Goal: Task Accomplishment & Management: Use online tool/utility

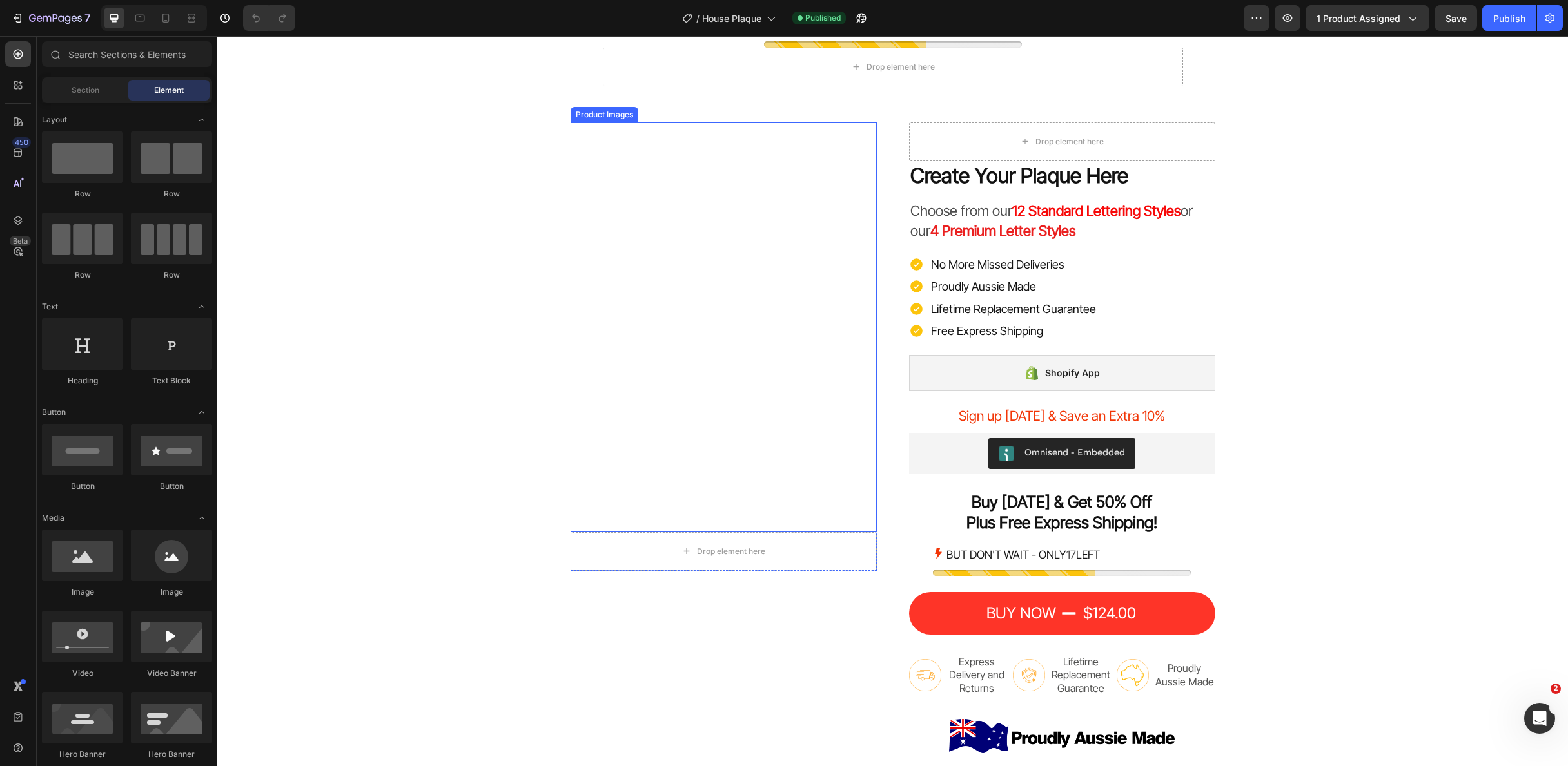
scroll to position [2909, 0]
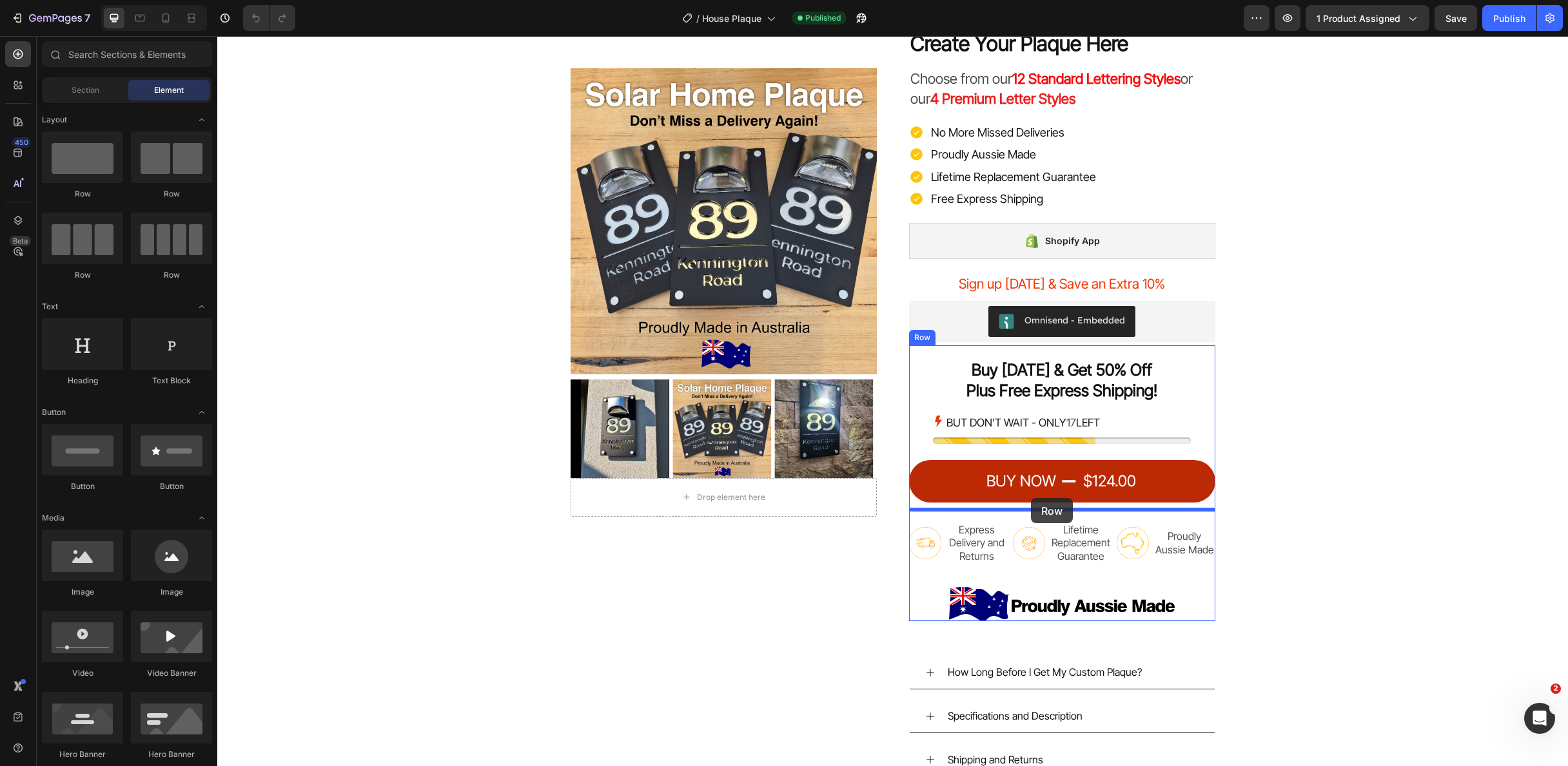
drag, startPoint x: 296, startPoint y: 195, endPoint x: 1024, endPoint y: 496, distance: 787.8
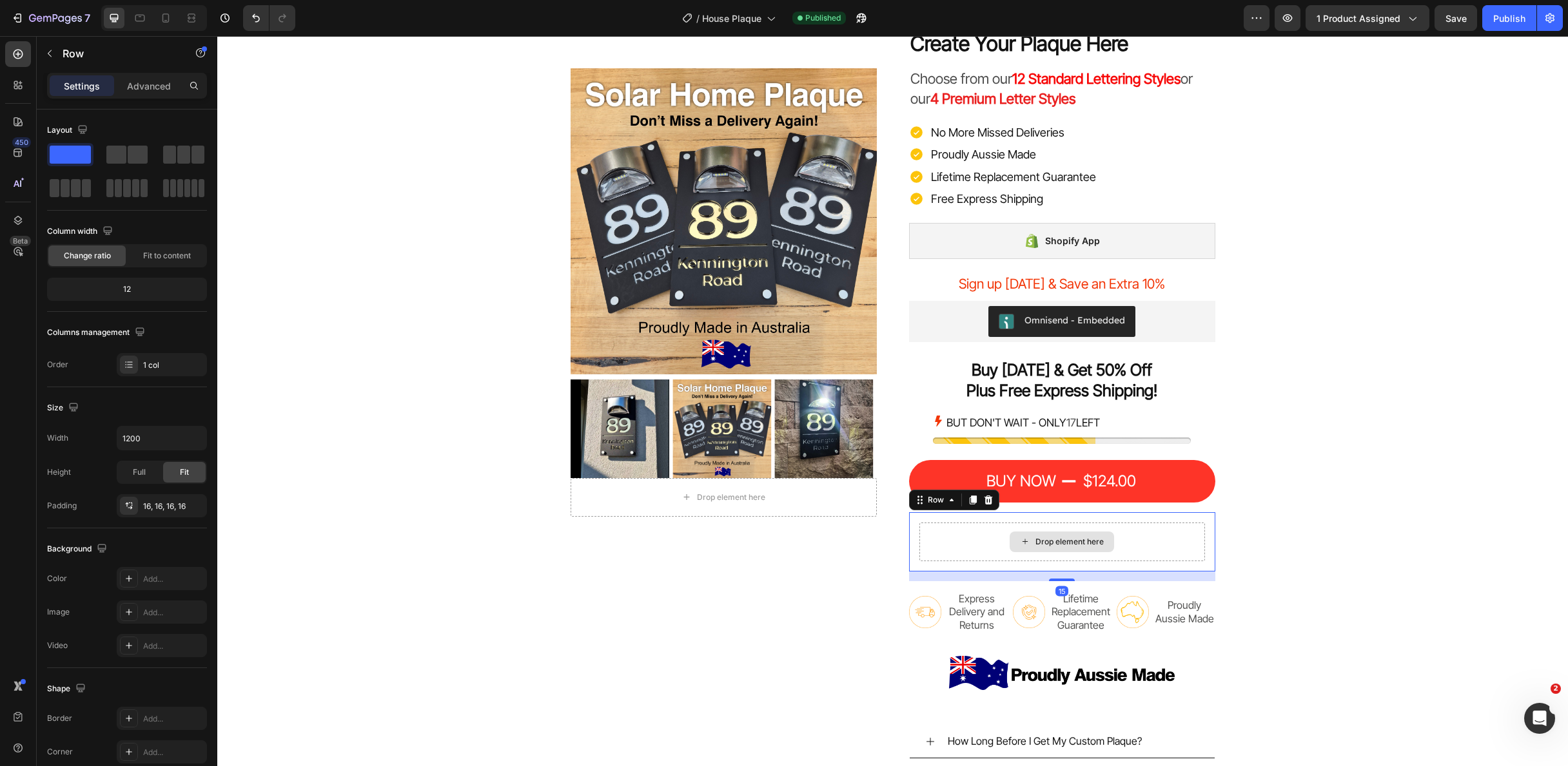
click at [1056, 537] on div "Drop element here" at bounding box center [1069, 542] width 69 height 10
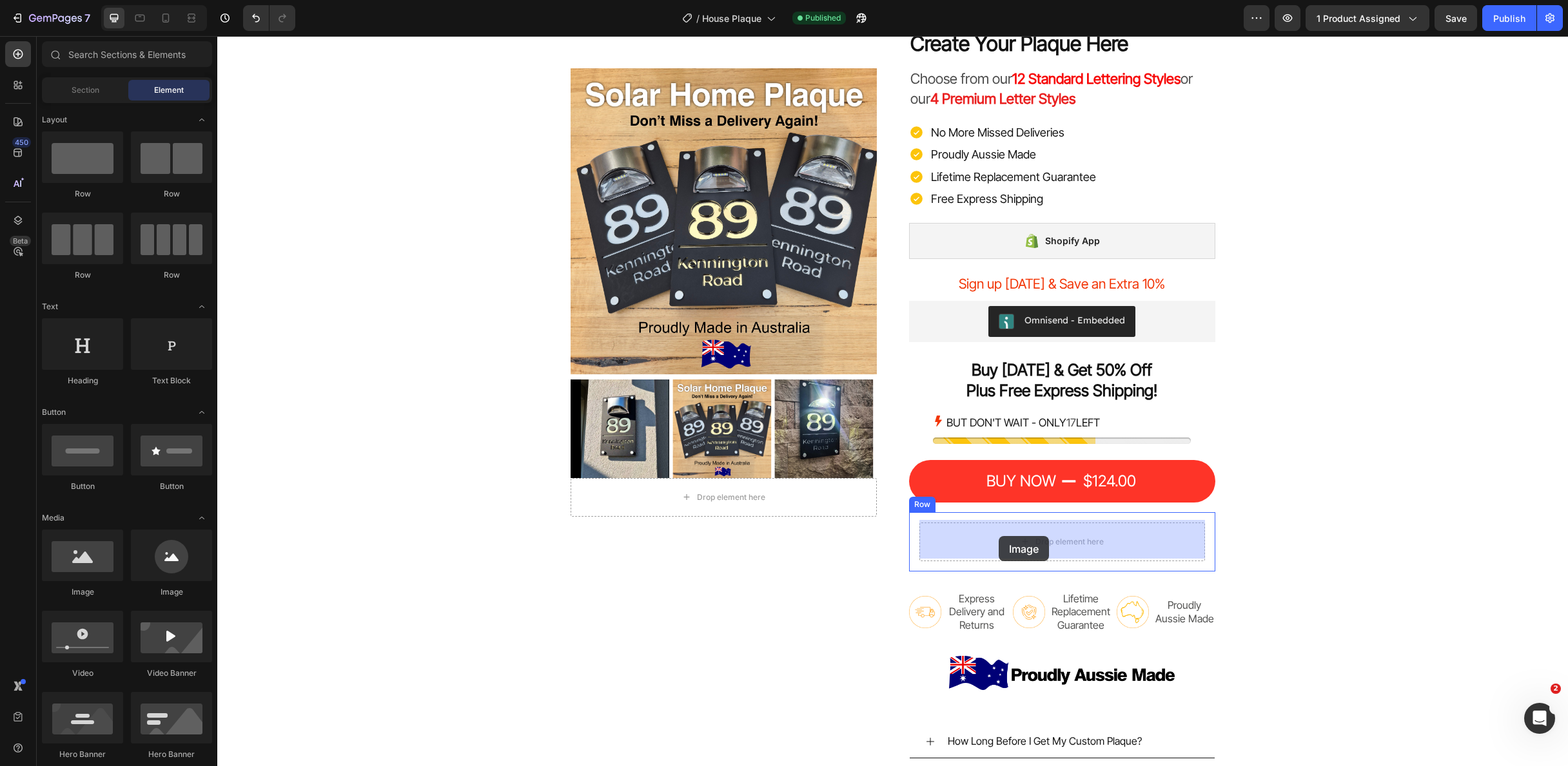
drag, startPoint x: 294, startPoint y: 585, endPoint x: 1001, endPoint y: 533, distance: 708.9
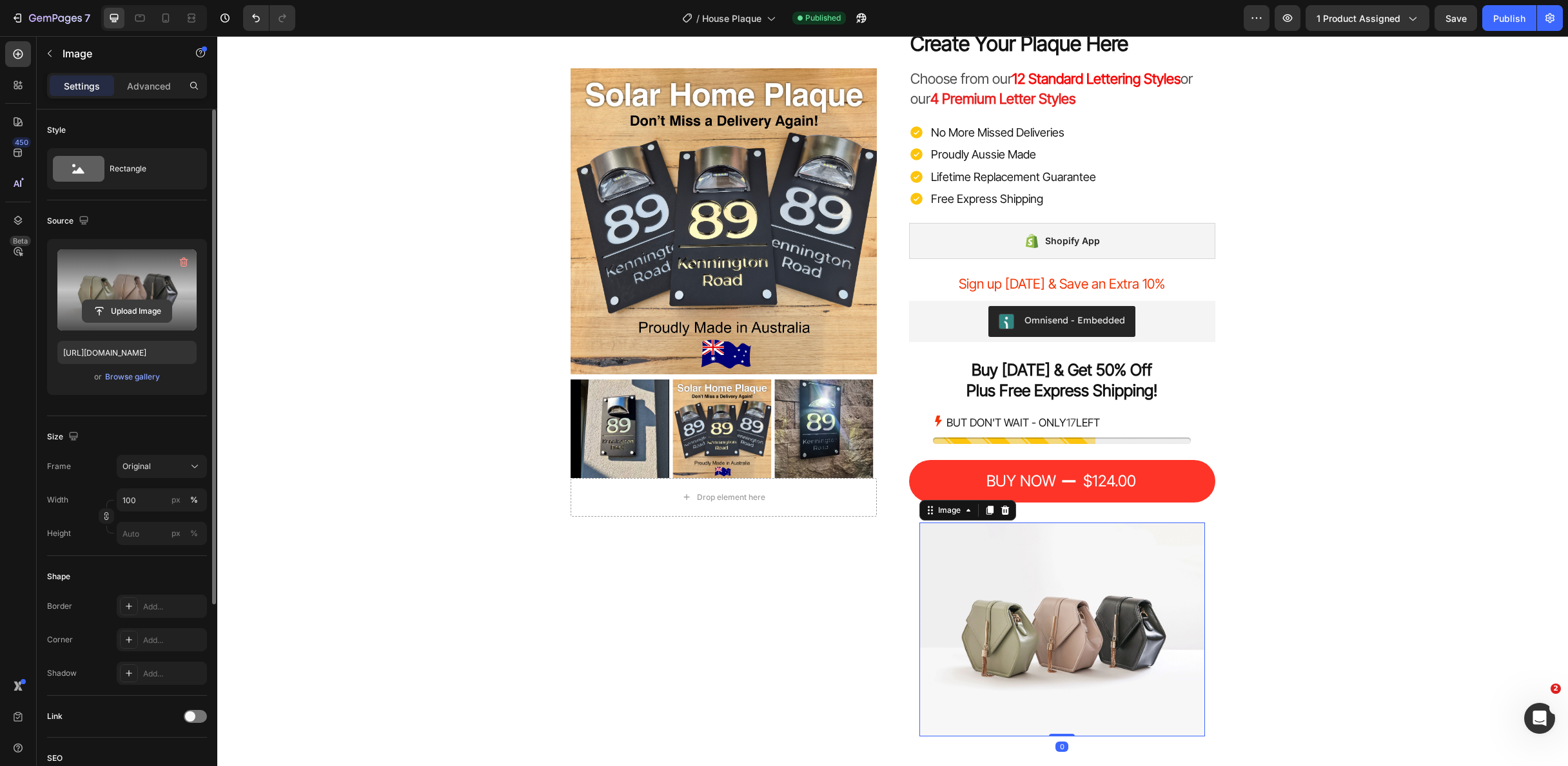
click at [118, 305] on input "file" at bounding box center [127, 312] width 89 height 22
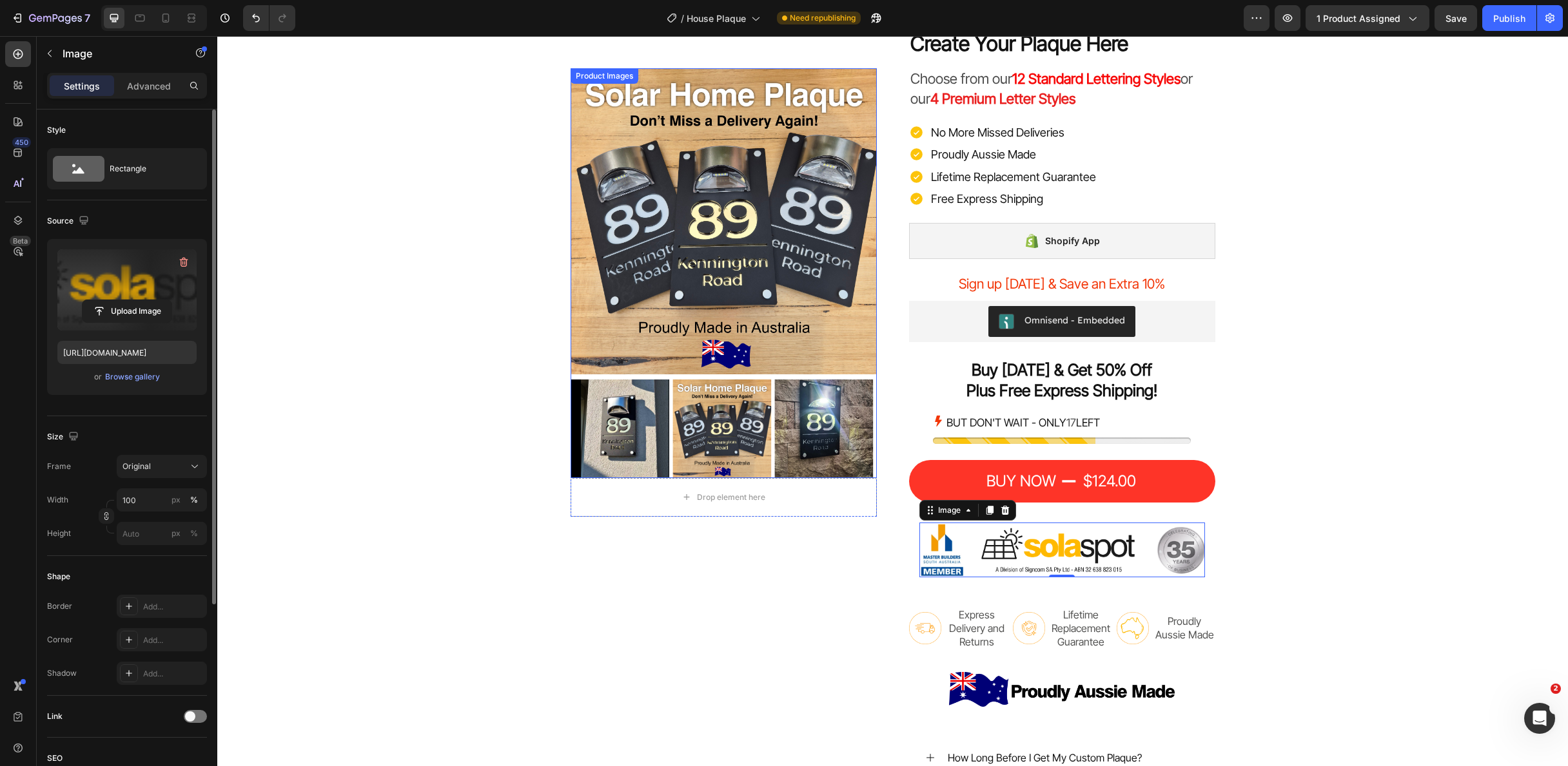
type input "[URL][DOMAIN_NAME]"
click at [1393, 607] on div "Icon Icon Icon Icon Icon Icon List 4.9 - 1478 REVIEWS Text Block Row Icon Icon …" at bounding box center [893, 347] width 1331 height 1220
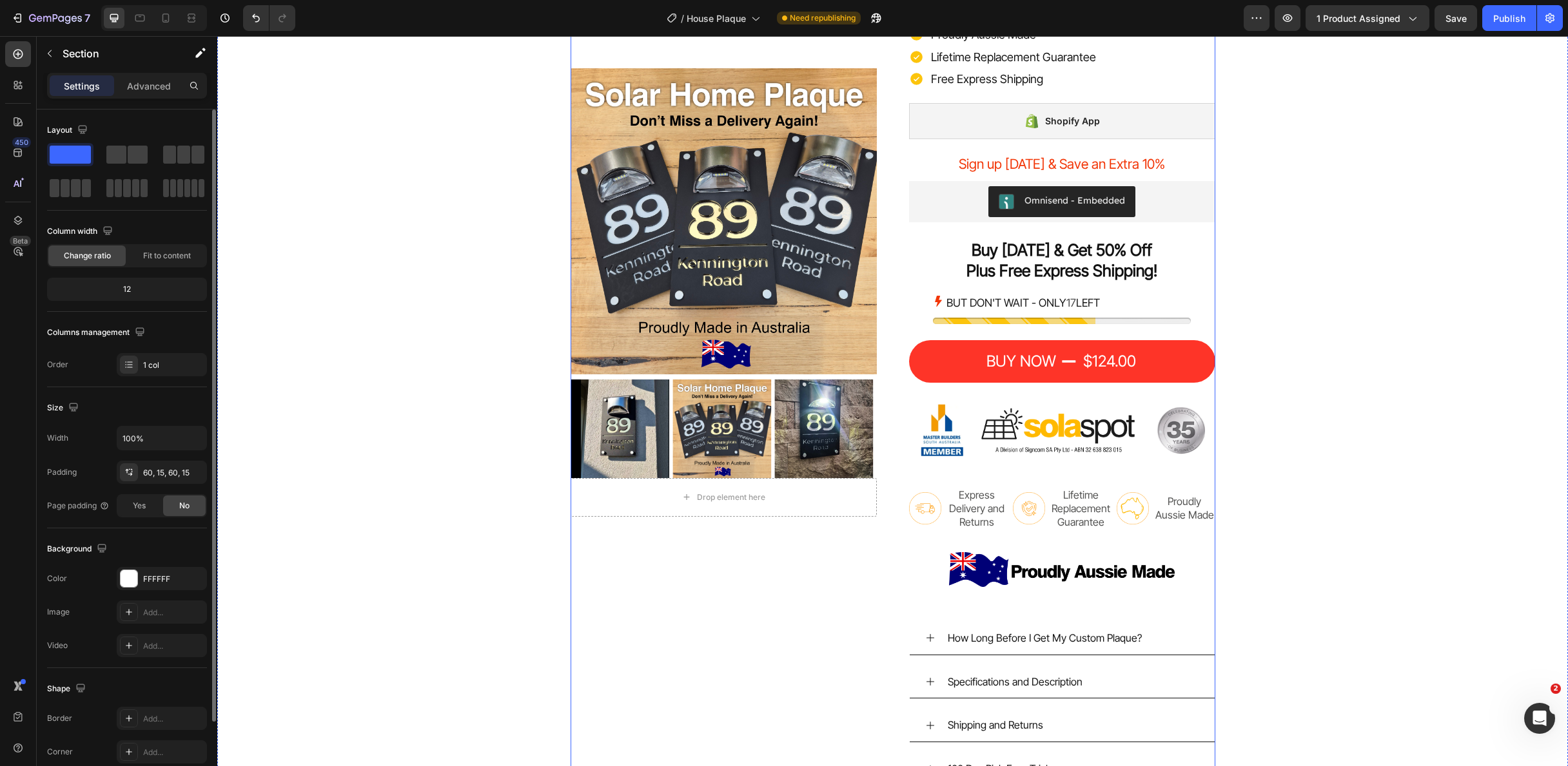
scroll to position [3041, 0]
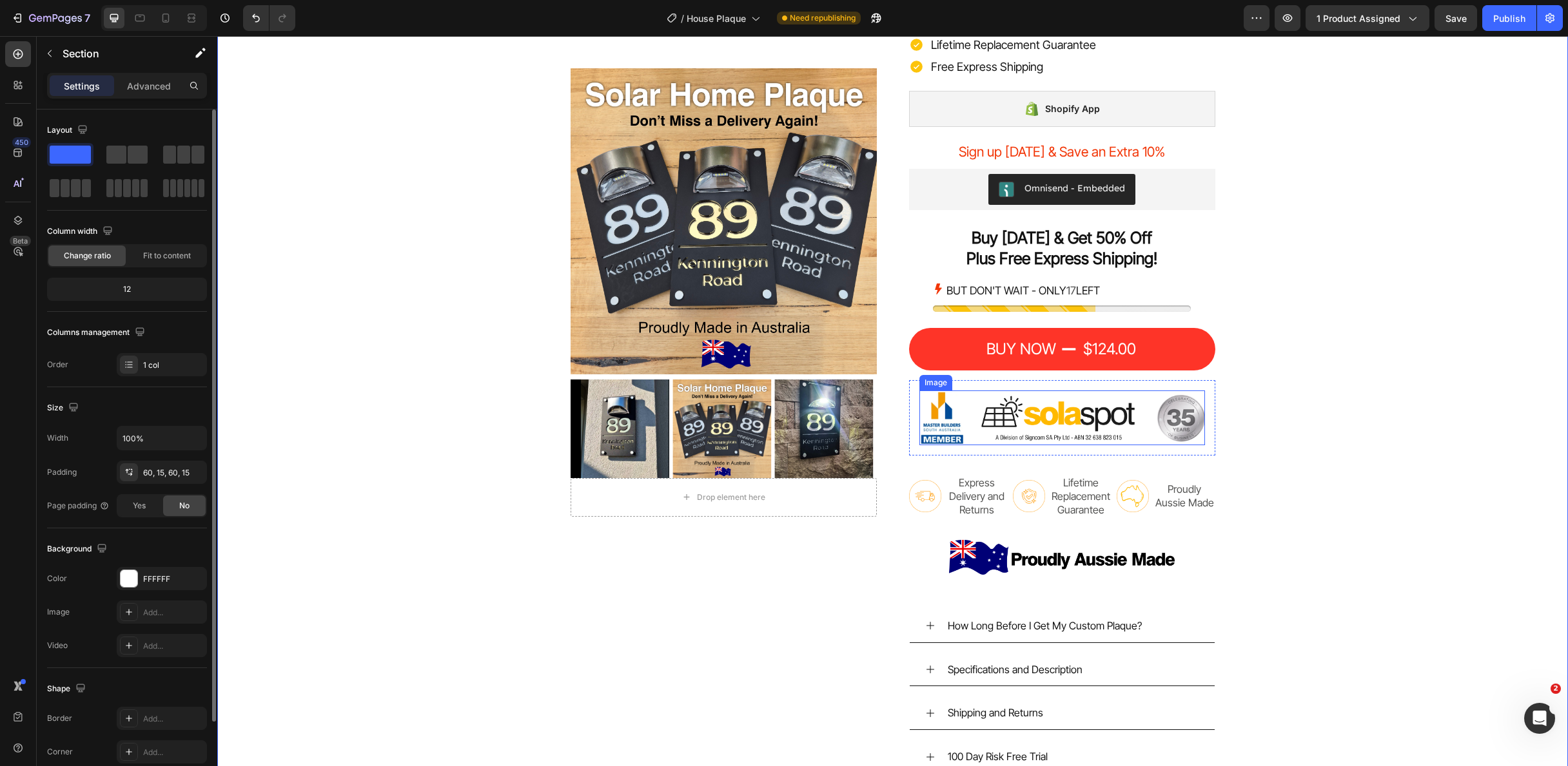
click at [1033, 410] on img at bounding box center [1062, 418] width 286 height 55
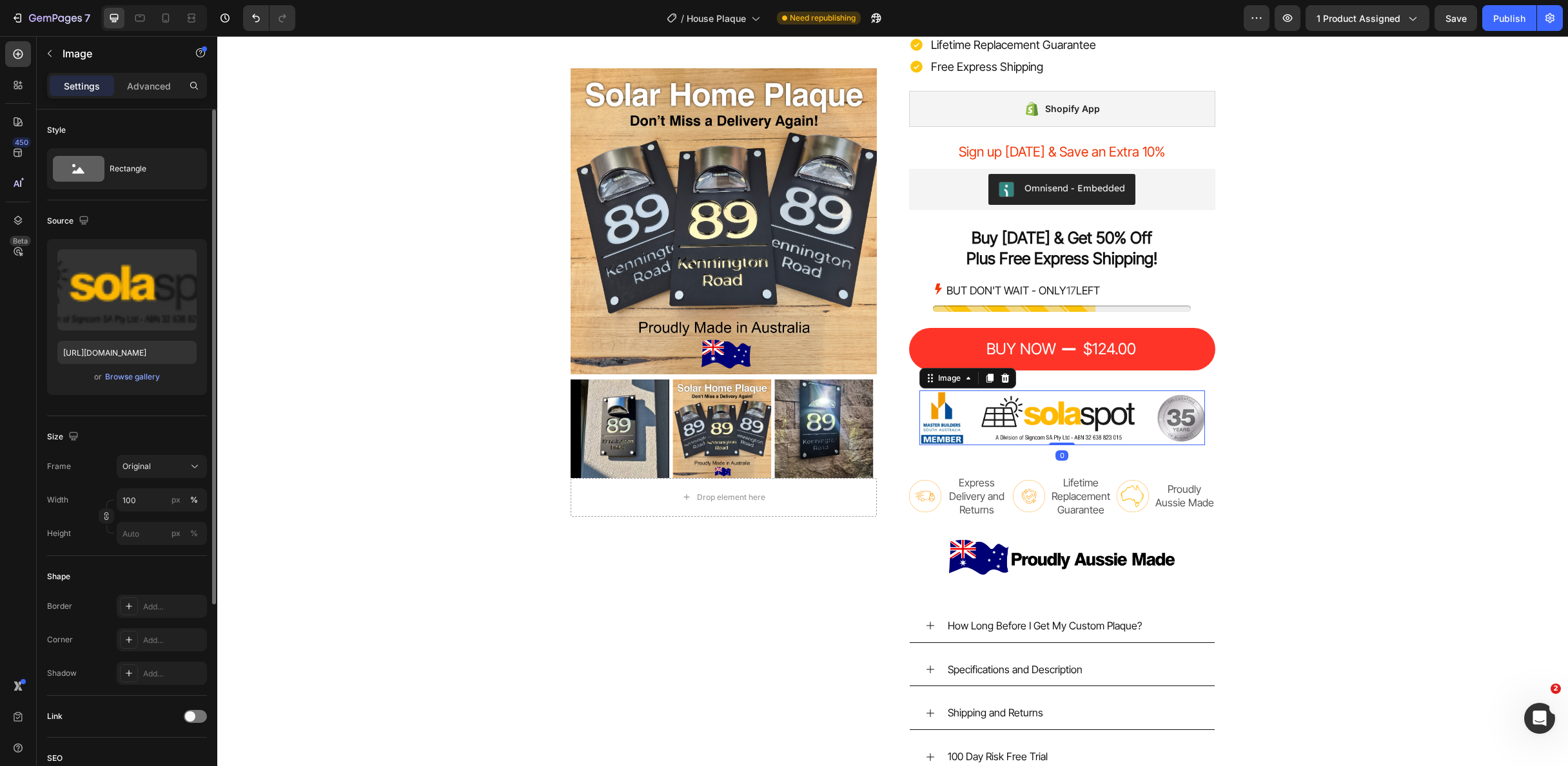
scroll to position [278, 0]
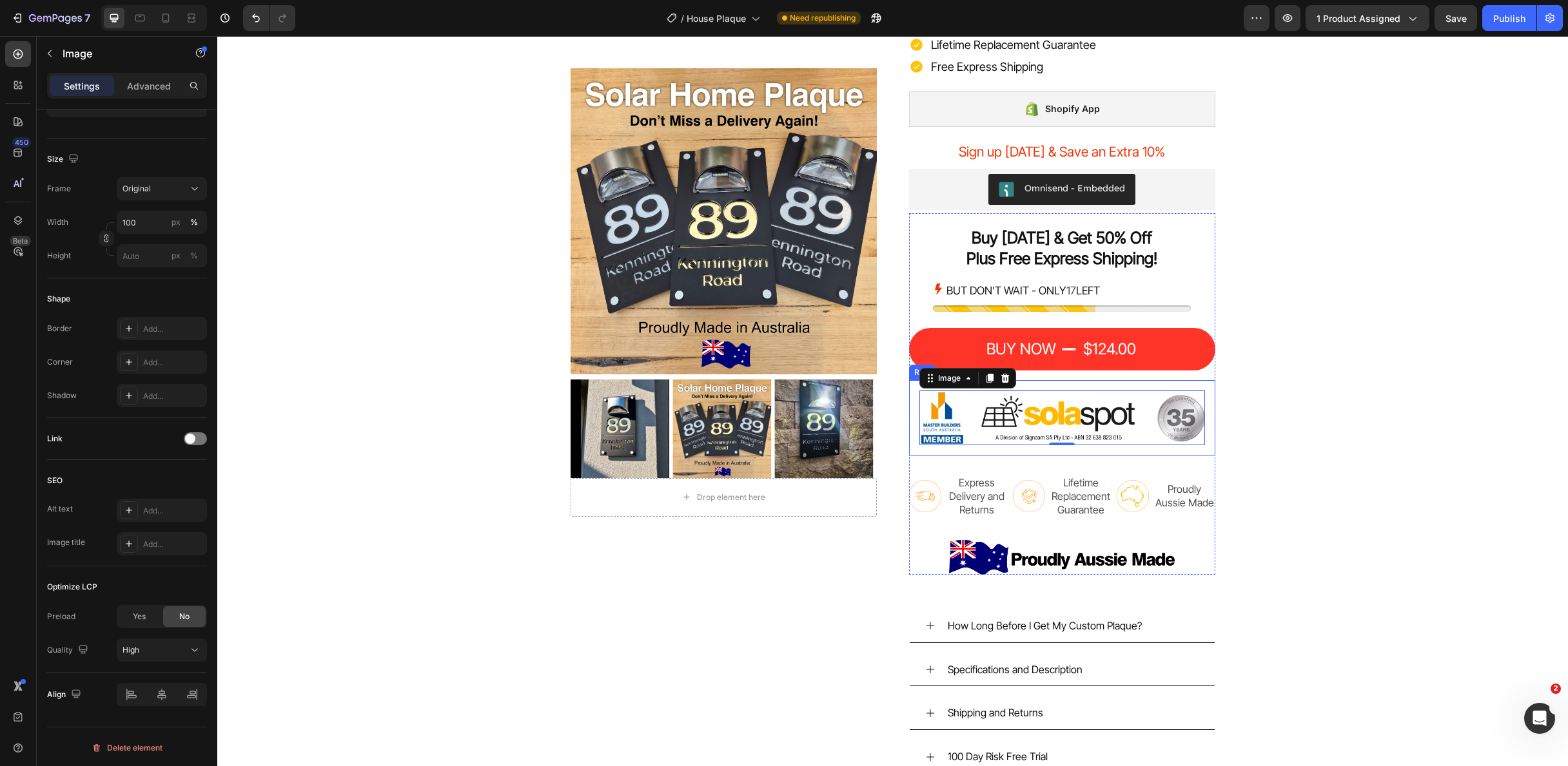
click at [914, 402] on div "Image 0 Row" at bounding box center [1062, 418] width 306 height 76
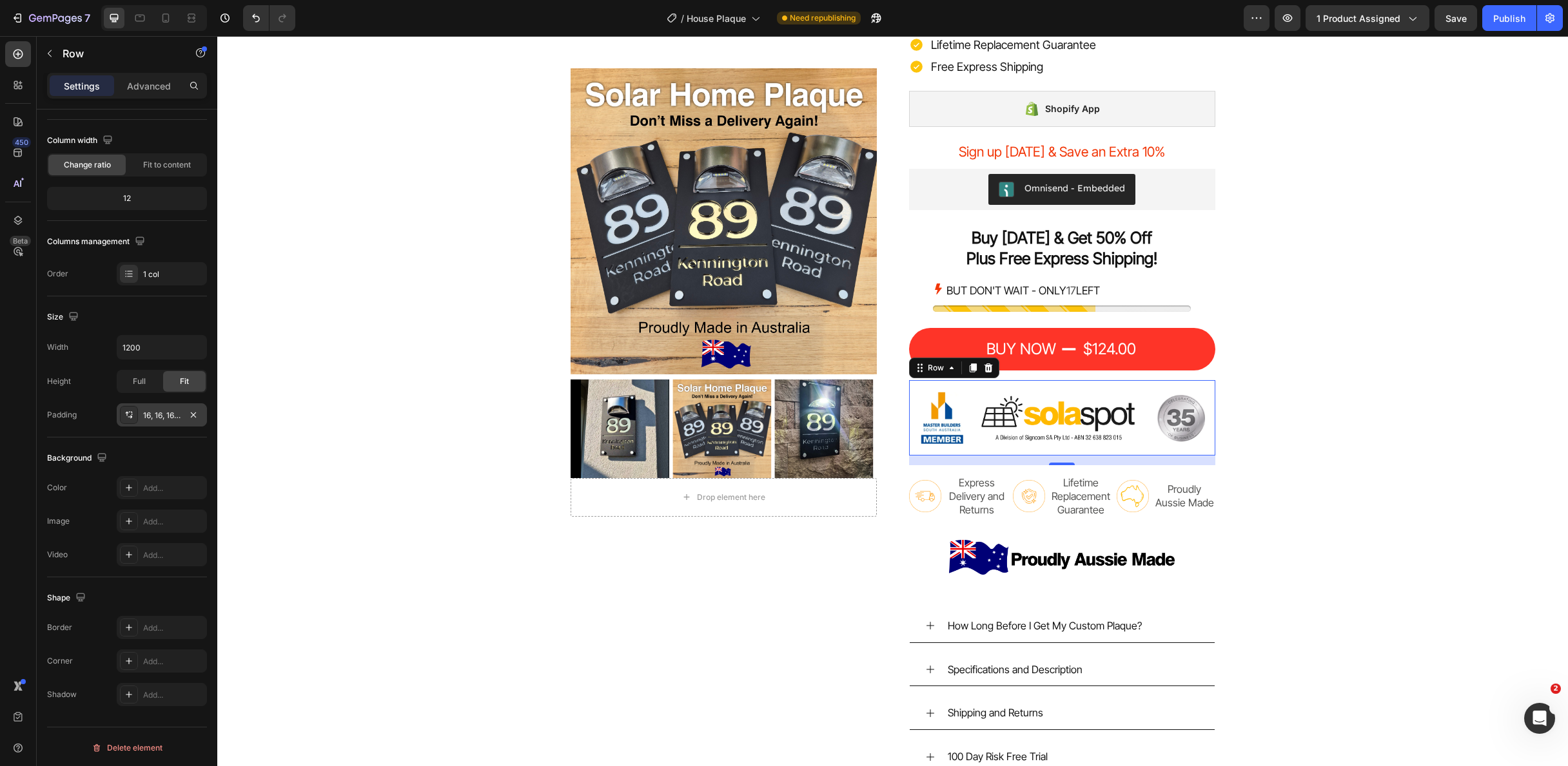
scroll to position [0, 0]
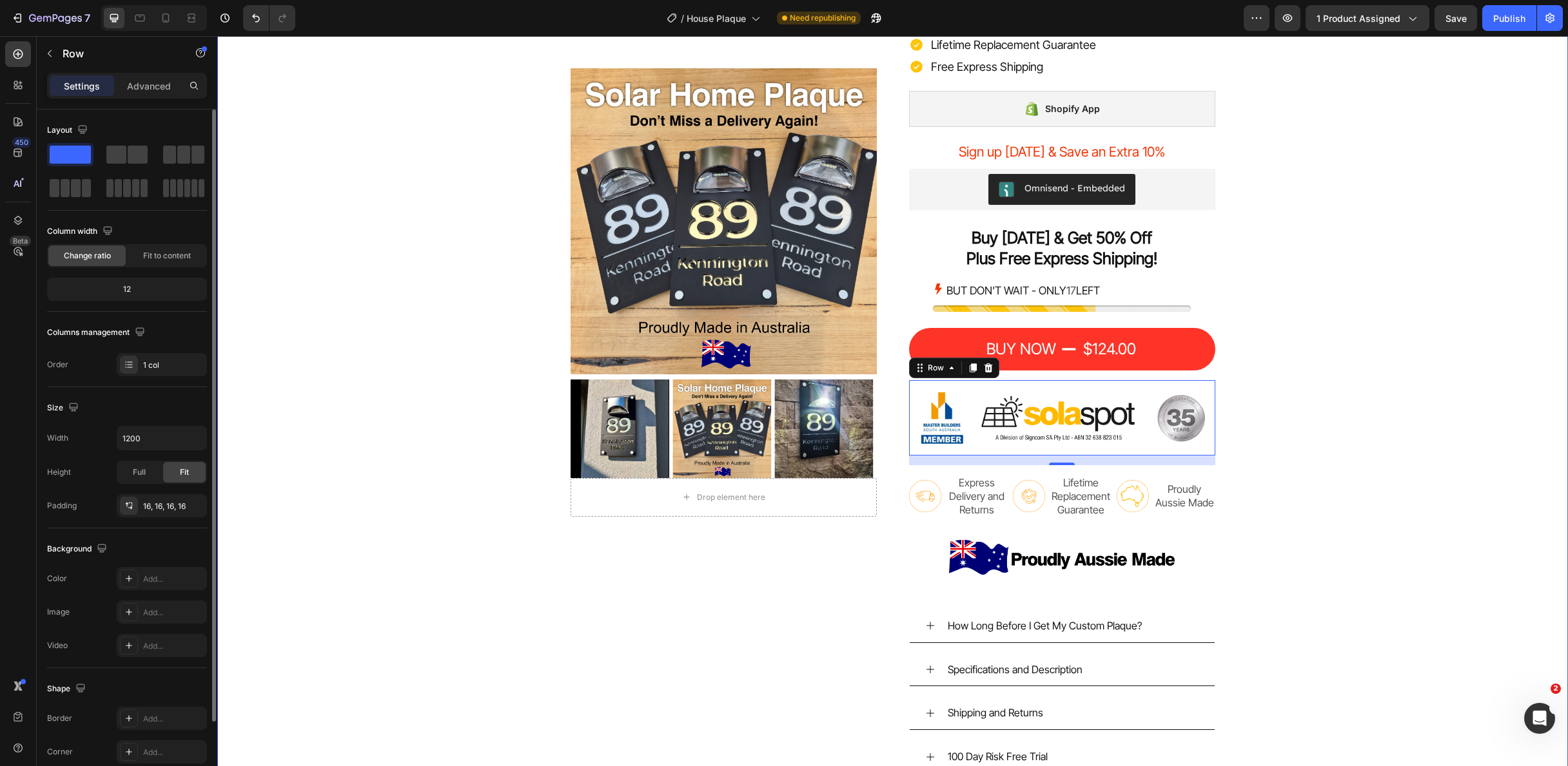
click at [1449, 527] on div "Icon Icon Icon Icon Icon Icon List 4.9 - 1478 REVIEWS Text Block Row Icon Icon …" at bounding box center [893, 215] width 1331 height 1220
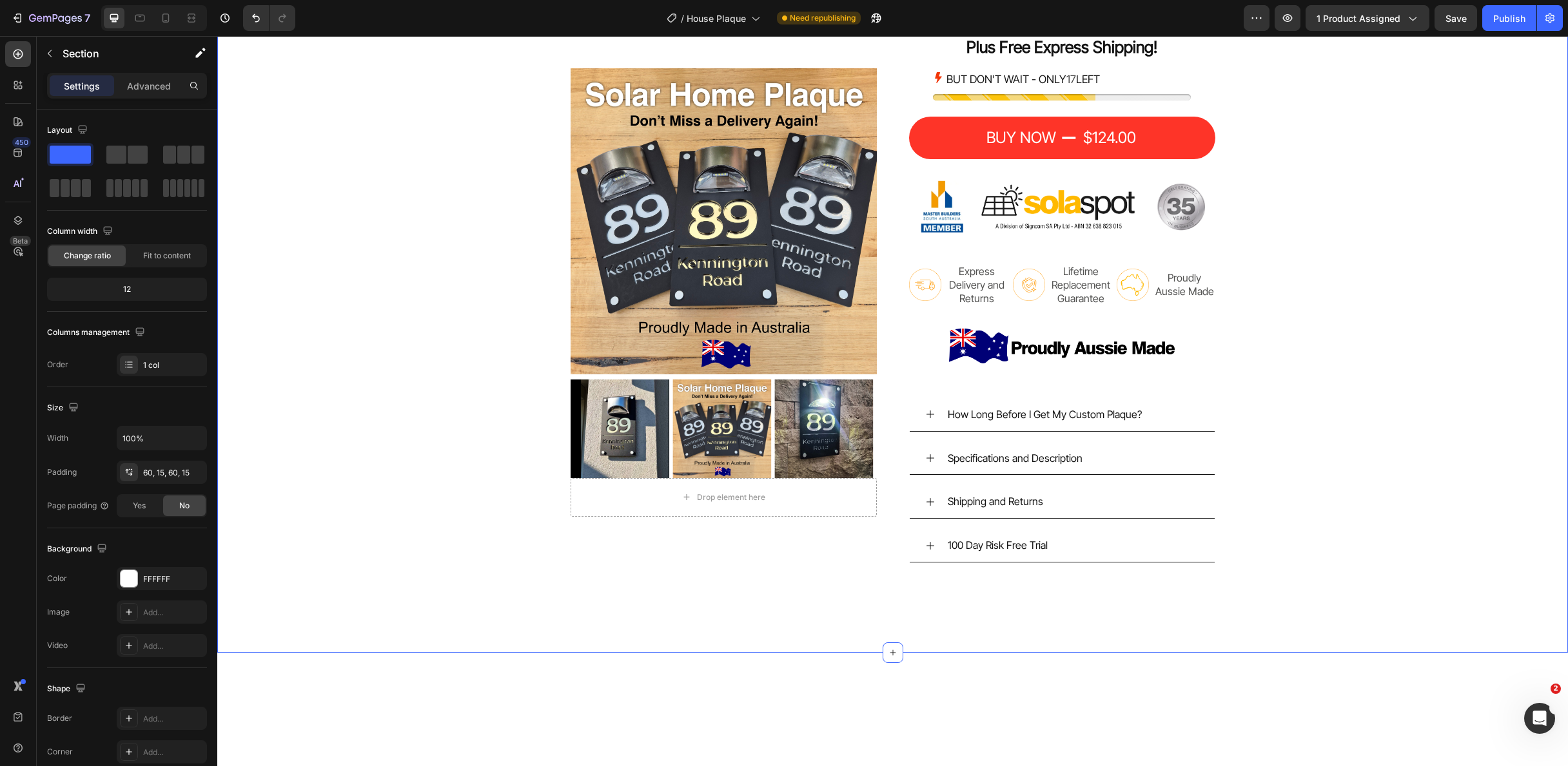
scroll to position [3174, 0]
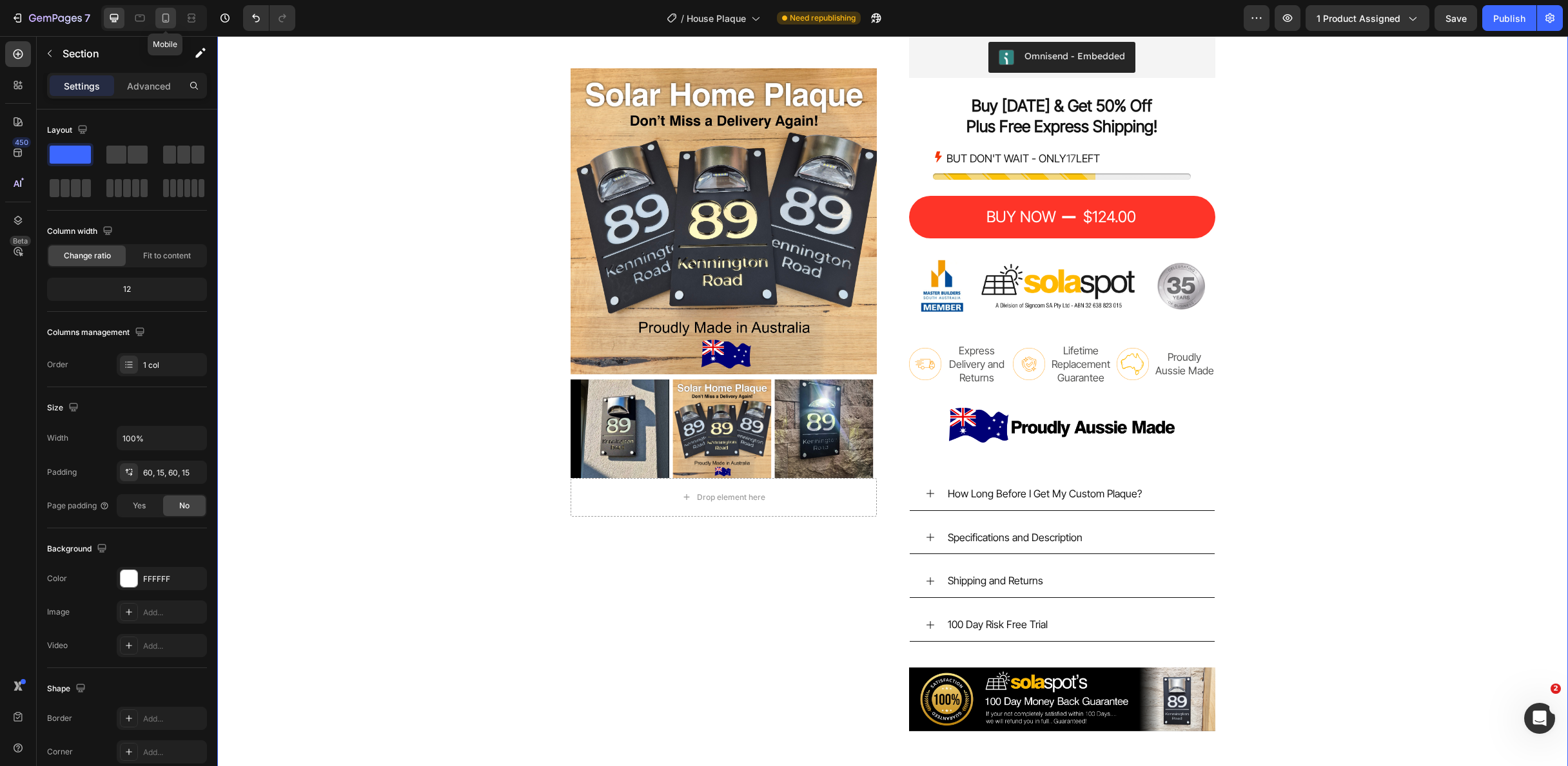
click at [167, 17] on icon at bounding box center [166, 18] width 13 height 13
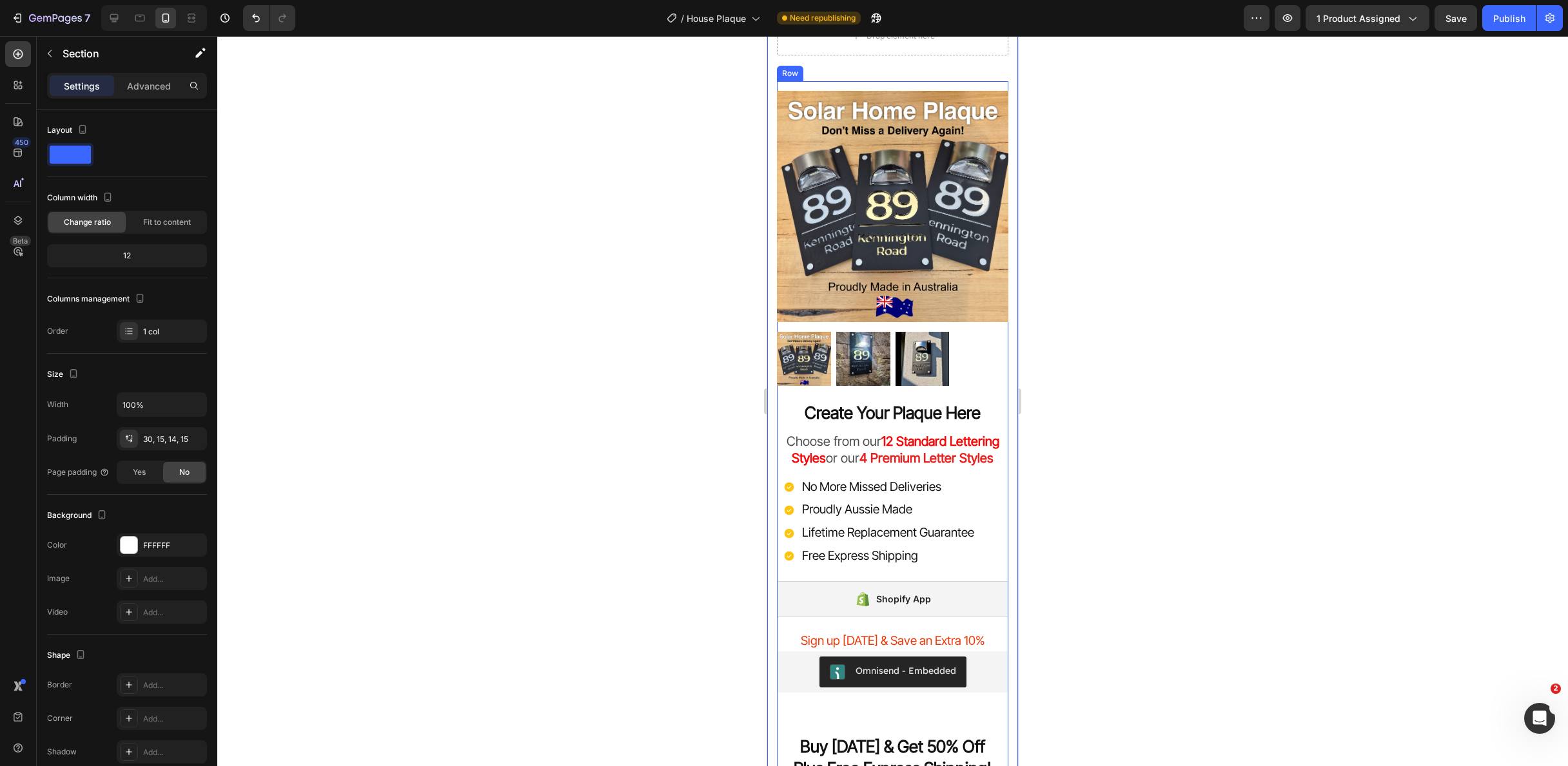
scroll to position [2394, 0]
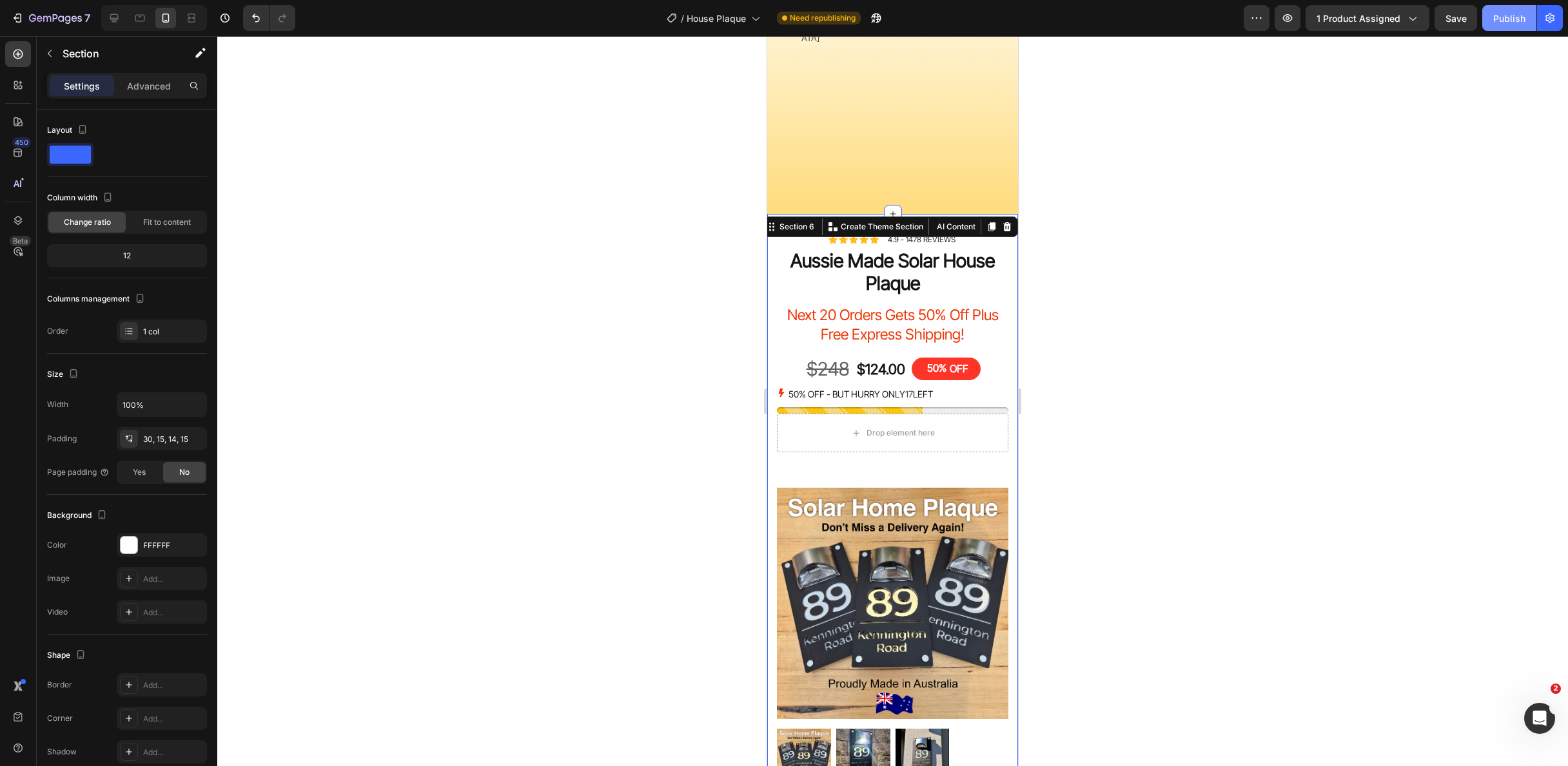
click at [1496, 21] on div "Publish" at bounding box center [1509, 18] width 32 height 13
